Goal: Navigation & Orientation: Find specific page/section

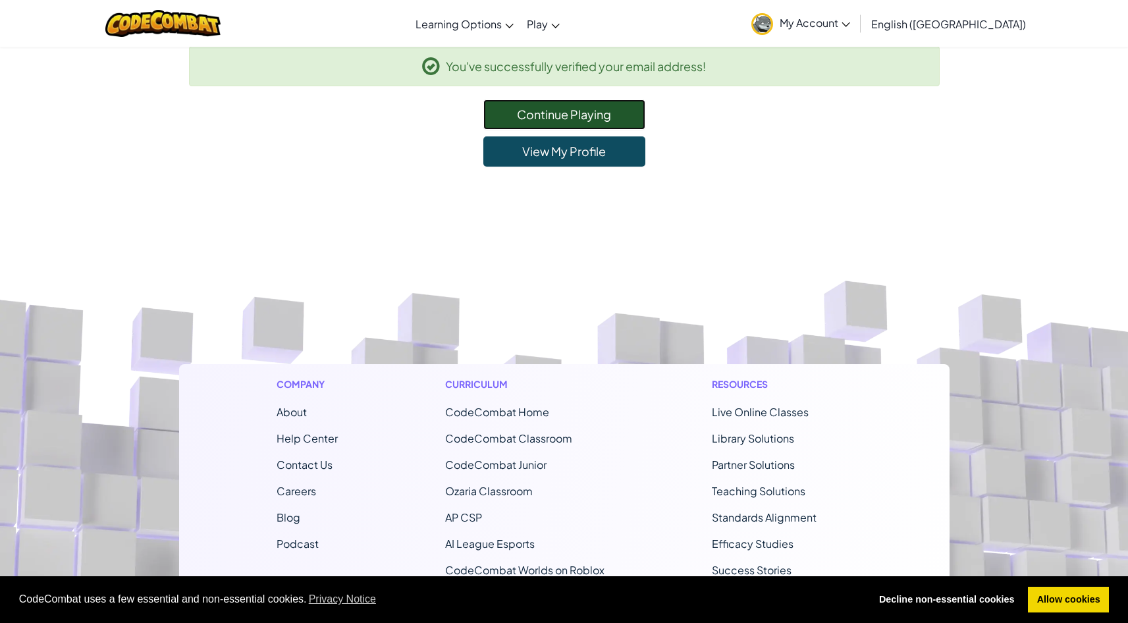
click at [513, 121] on link "Continue Playing" at bounding box center [564, 114] width 162 height 30
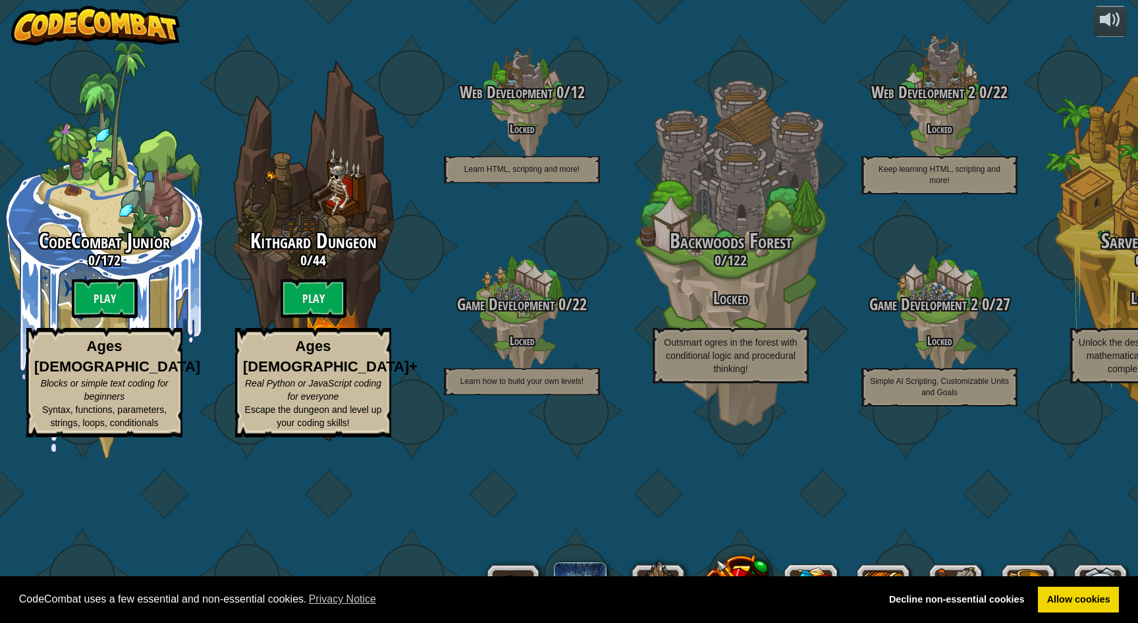
click at [1048, 585] on div "CodeCombat uses a few essential and non-essential cookies. Privacy Notice Decli…" at bounding box center [569, 599] width 1138 height 47
click at [1059, 598] on link "Allow cookies" at bounding box center [1078, 600] width 81 height 26
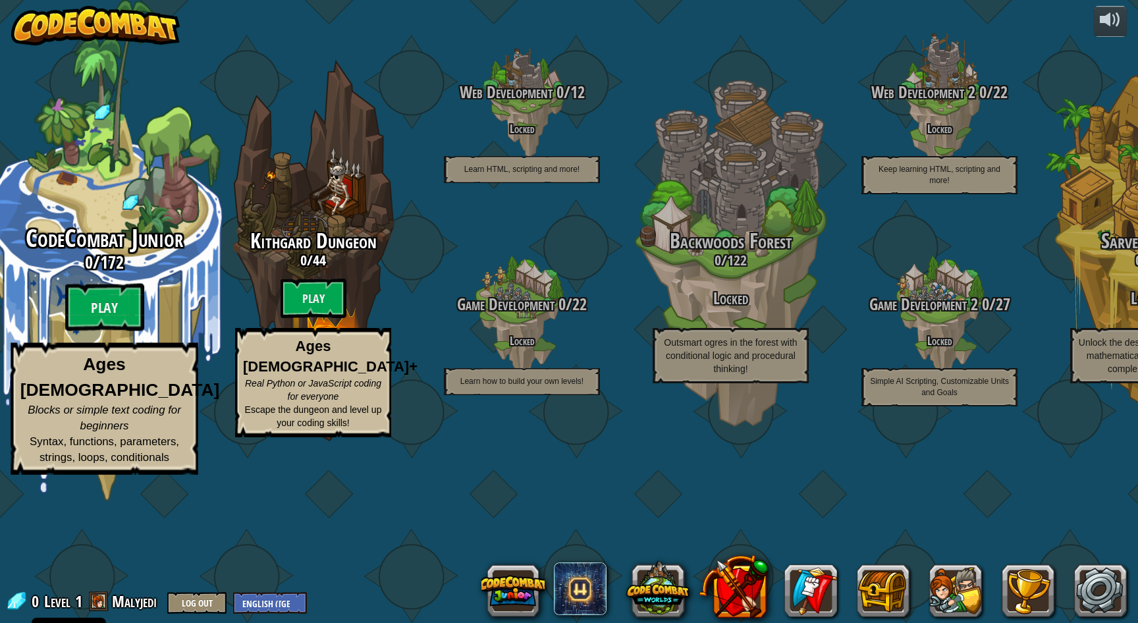
click at [197, 123] on div "CodeCombat Junior 0 / 172 Play Ages [DEMOGRAPHIC_DATA] Blocks or simple text co…" at bounding box center [104, 250] width 250 height 501
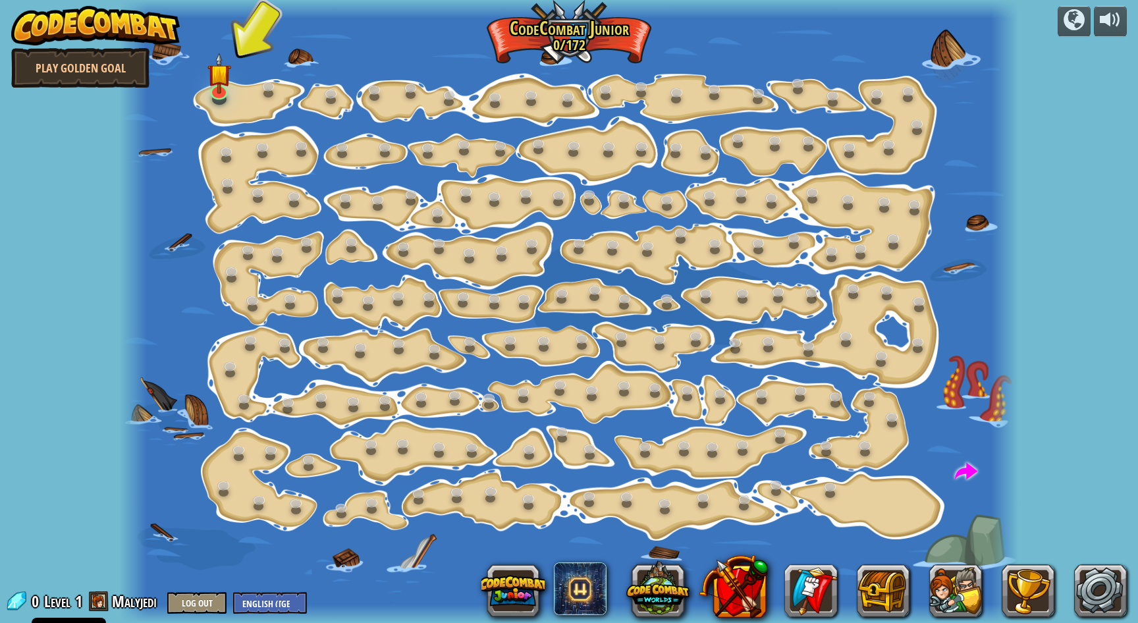
click at [65, 32] on img at bounding box center [95, 26] width 169 height 40
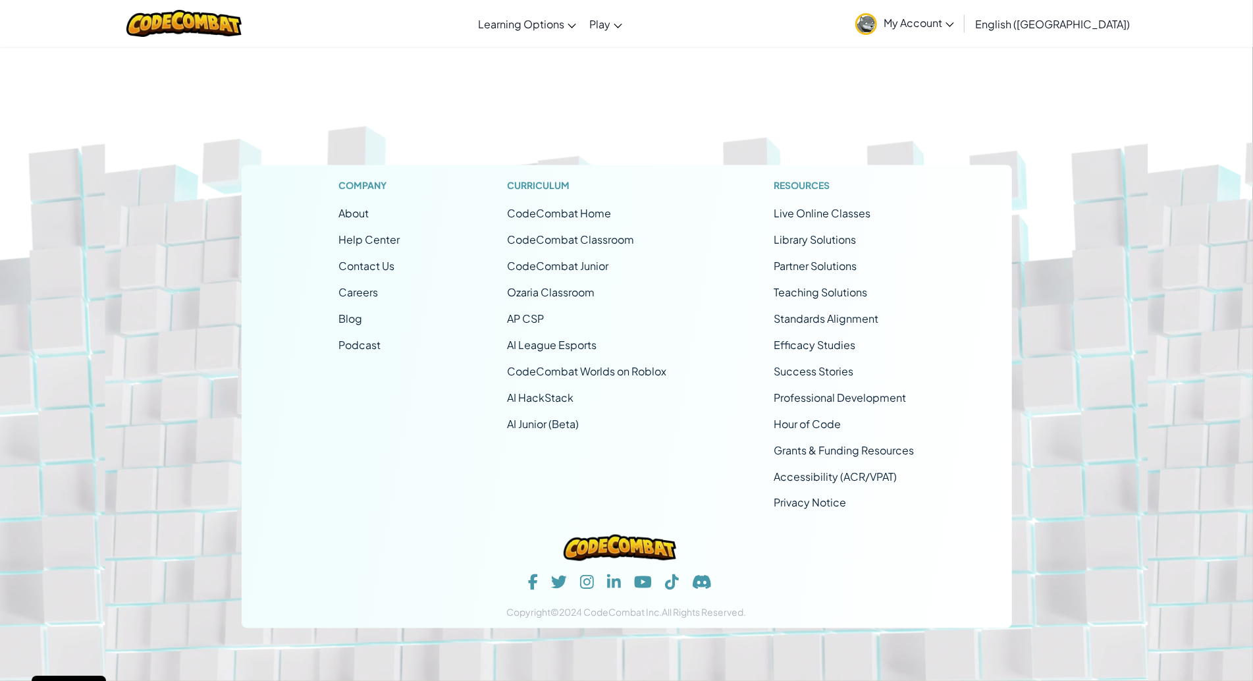
scroll to position [5307, 0]
click at [571, 293] on link "Ozaria Classroom" at bounding box center [552, 292] width 88 height 14
click at [537, 352] on link "AI League Esports" at bounding box center [553, 345] width 90 height 14
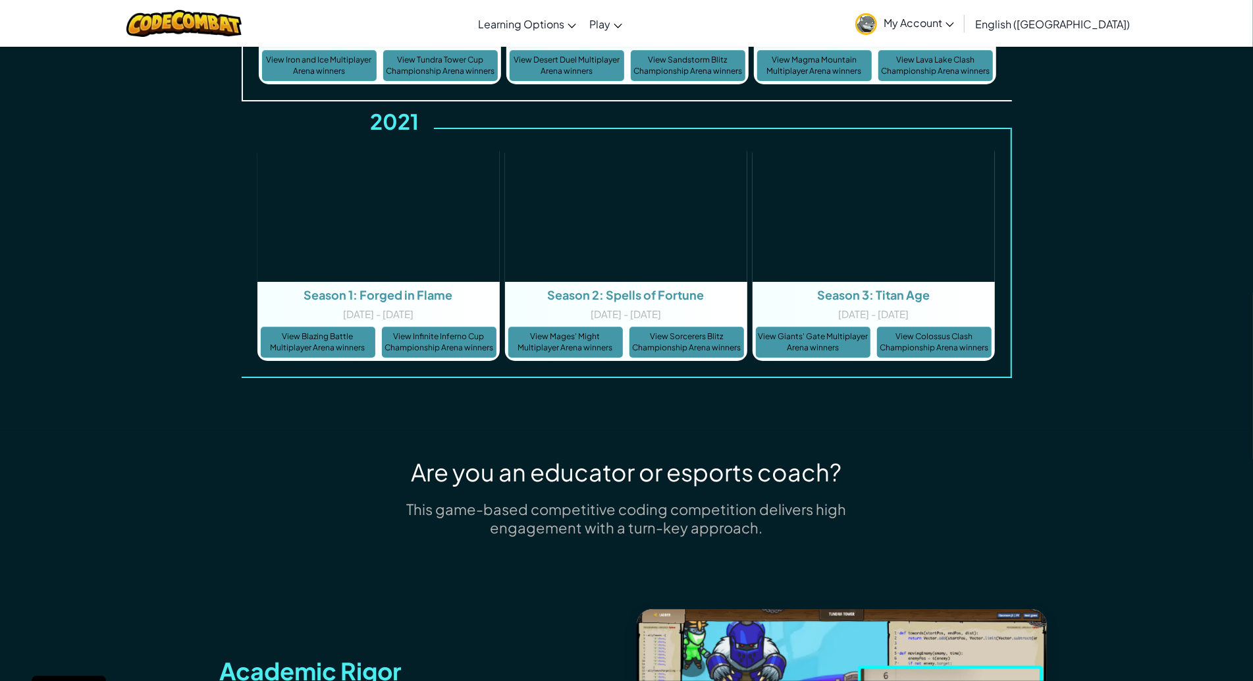
scroll to position [3720, 0]
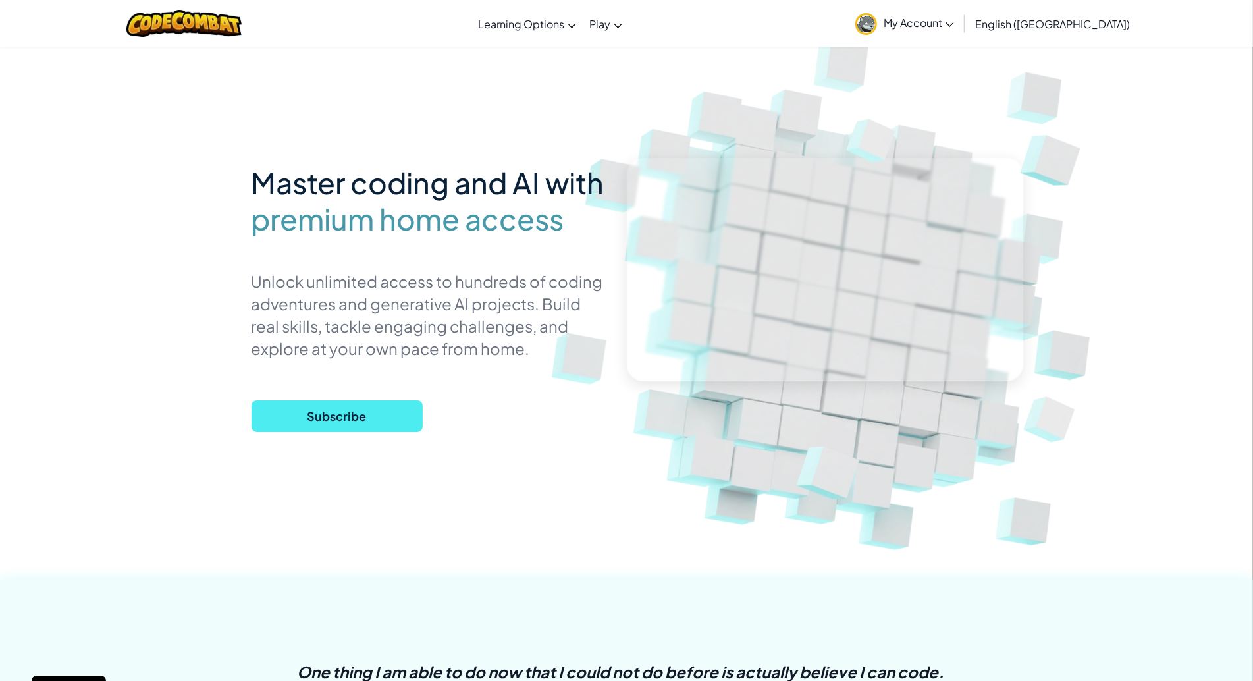
click at [954, 26] on span "My Account" at bounding box center [919, 23] width 70 height 14
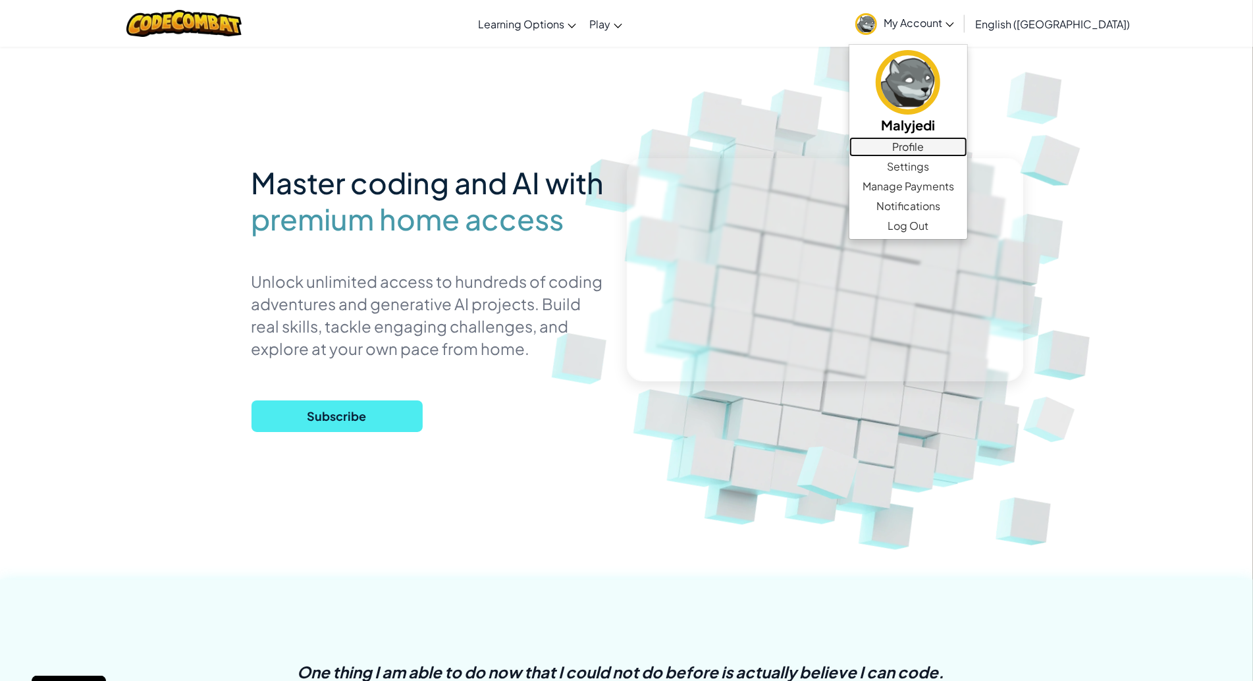
click at [967, 146] on link "Profile" at bounding box center [908, 147] width 118 height 20
